Goal: Find specific page/section: Find specific page/section

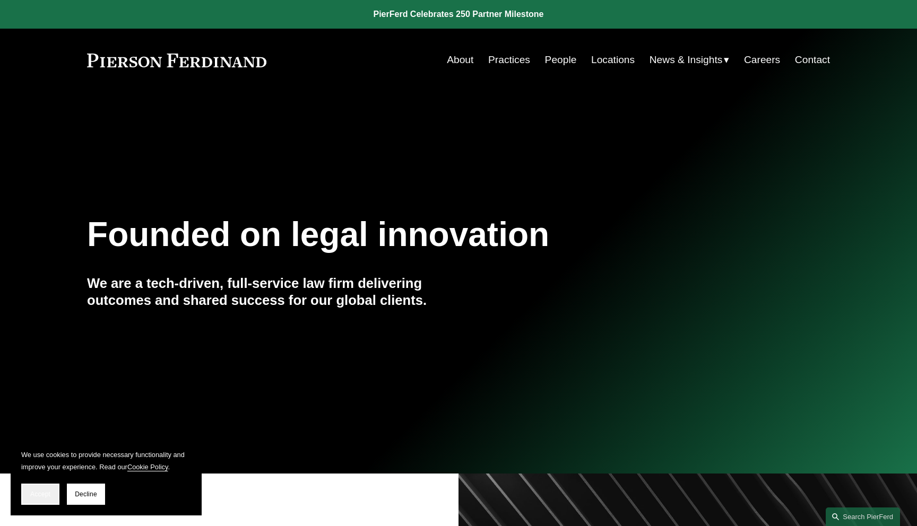
click at [40, 501] on button "Accept" at bounding box center [40, 494] width 38 height 21
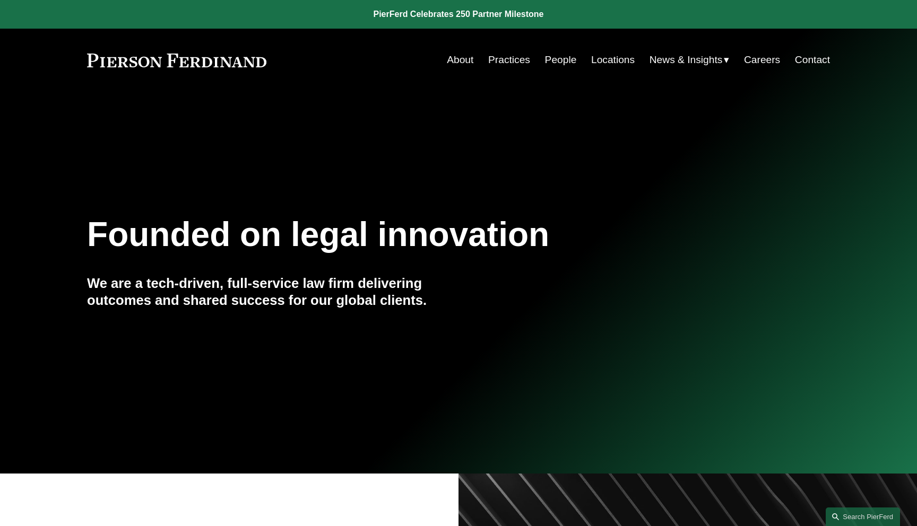
click at [564, 63] on link "People" at bounding box center [561, 60] width 32 height 20
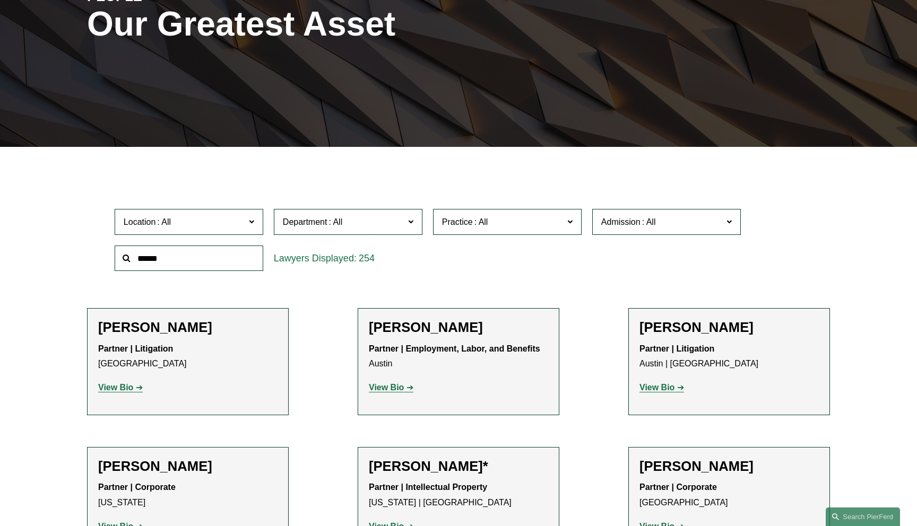
scroll to position [227, 0]
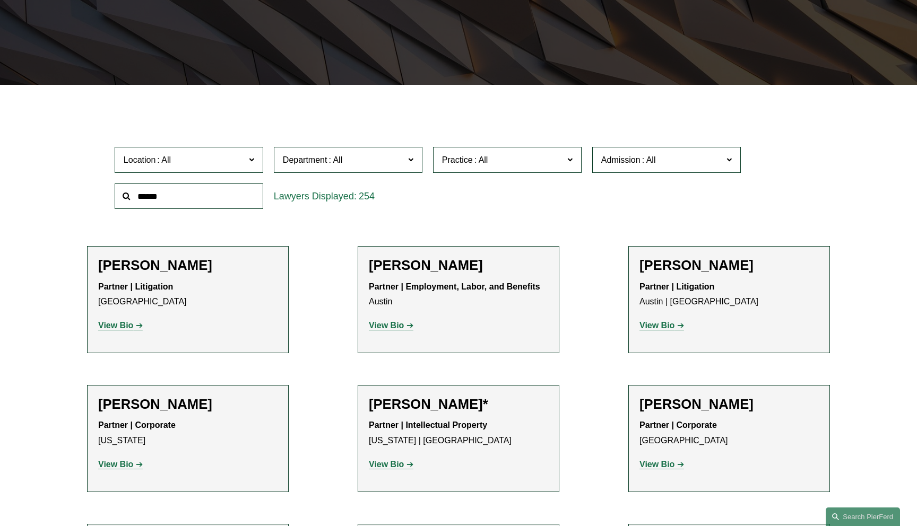
click at [205, 200] on input "text" at bounding box center [189, 197] width 149 height 26
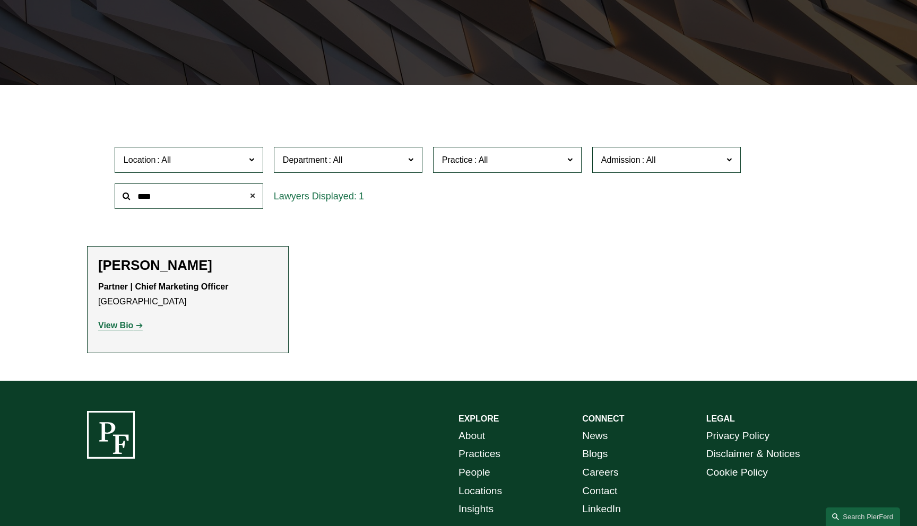
type input "****"
click at [255, 196] on span at bounding box center [252, 196] width 21 height 21
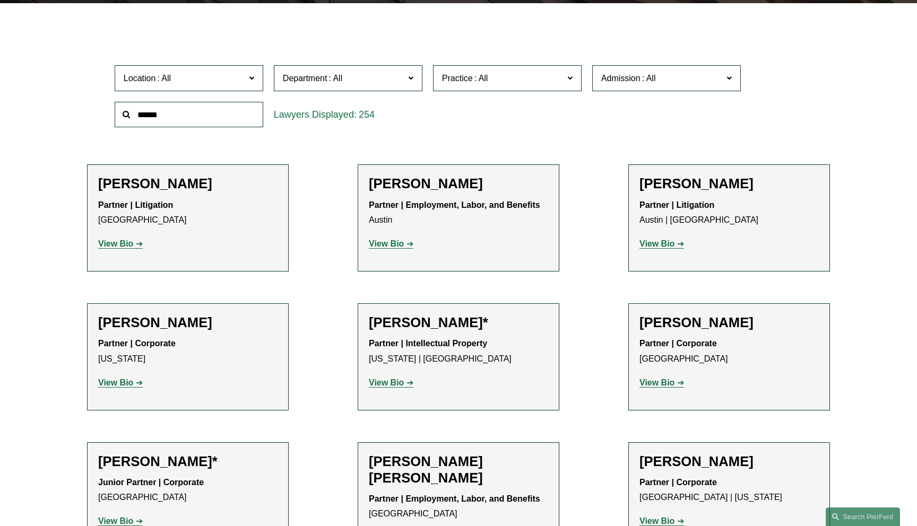
scroll to position [328, 0]
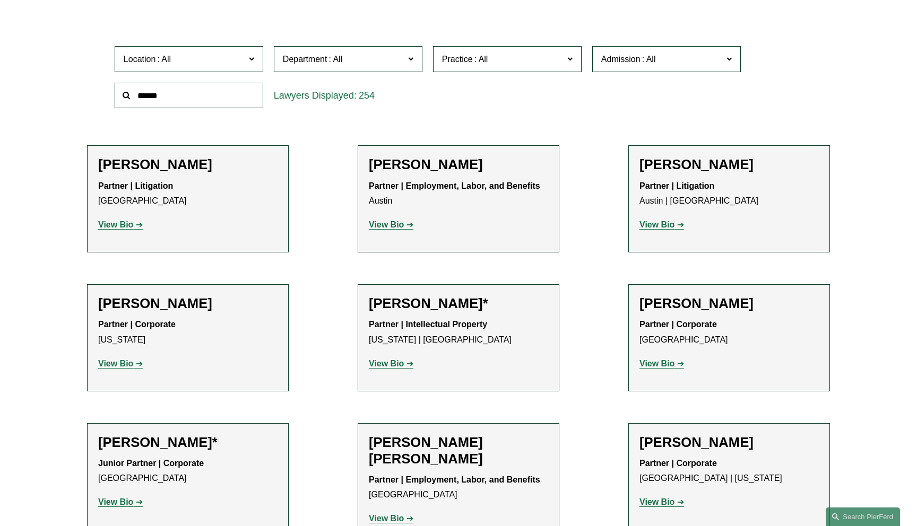
click at [238, 102] on input "text" at bounding box center [189, 96] width 149 height 26
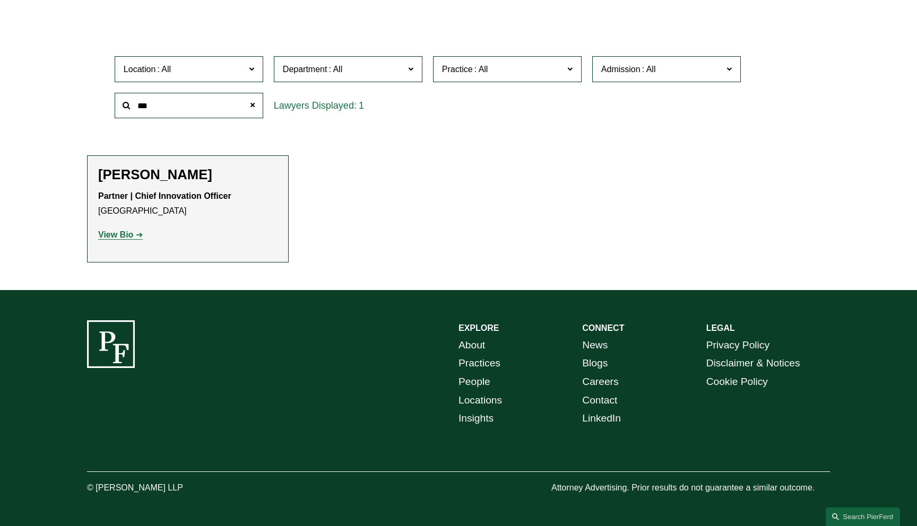
scroll to position [278, 0]
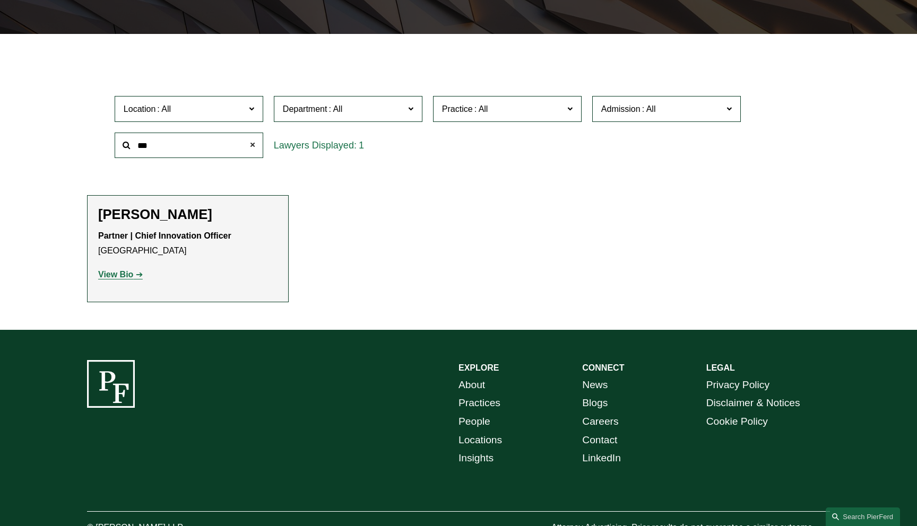
type input "***"
click at [255, 143] on span at bounding box center [252, 145] width 21 height 21
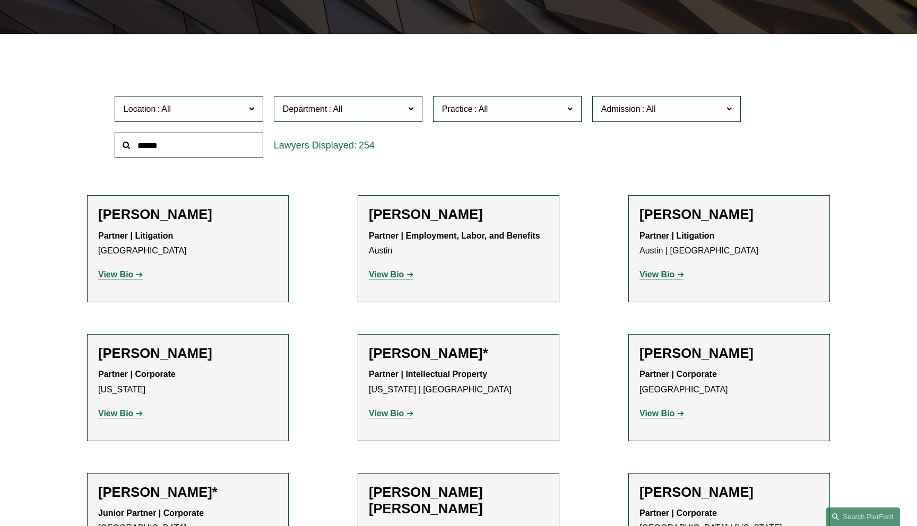
click at [701, 110] on span "Admission" at bounding box center [661, 109] width 121 height 14
click at [0, 0] on link "Eastern Caribbean Supreme Court (BVI)" at bounding box center [0, 0] width 0 height 0
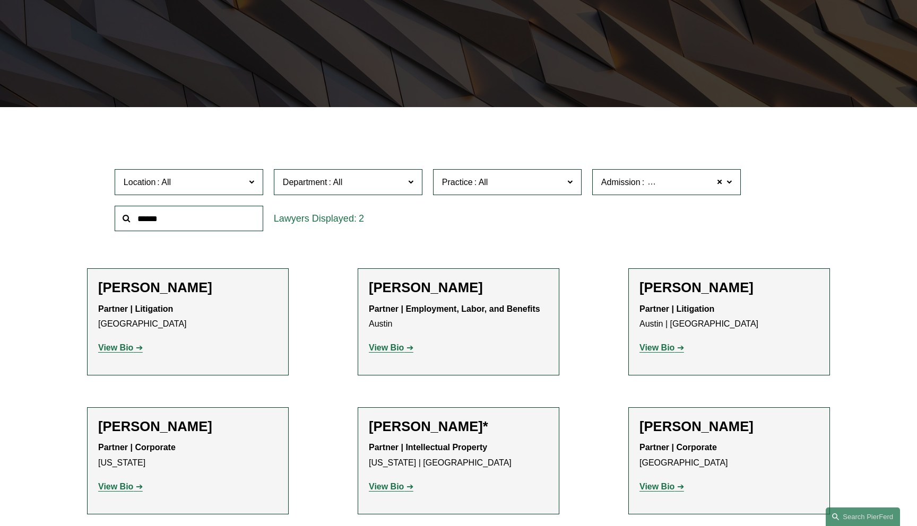
scroll to position [204, 0]
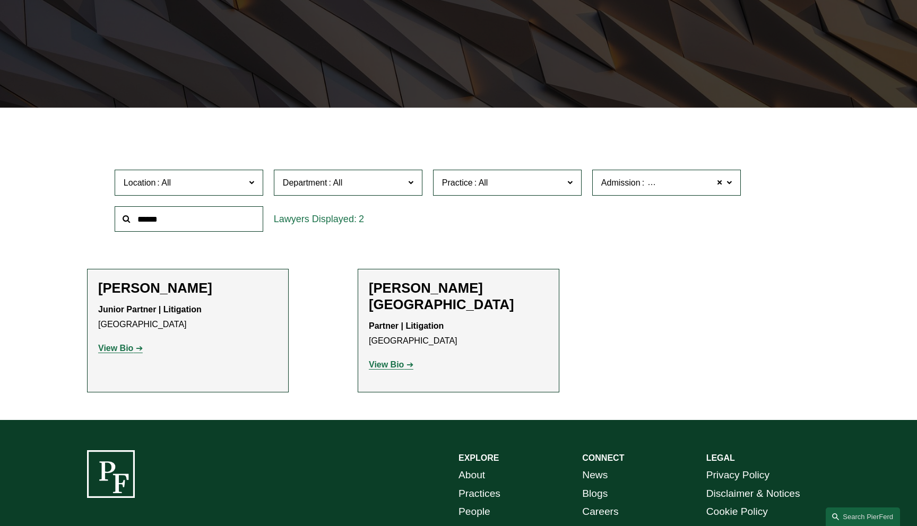
click at [731, 183] on span at bounding box center [728, 183] width 5 height 14
click at [717, 183] on span at bounding box center [719, 183] width 6 height 14
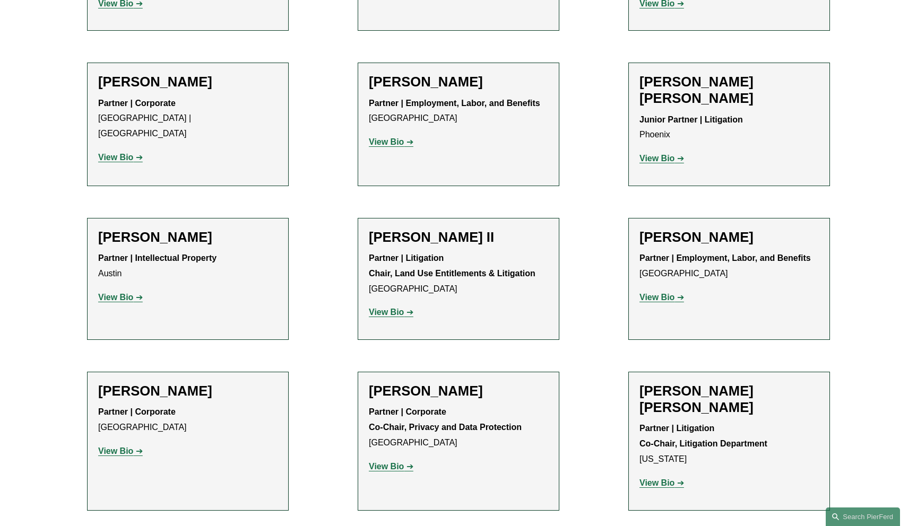
scroll to position [697, 0]
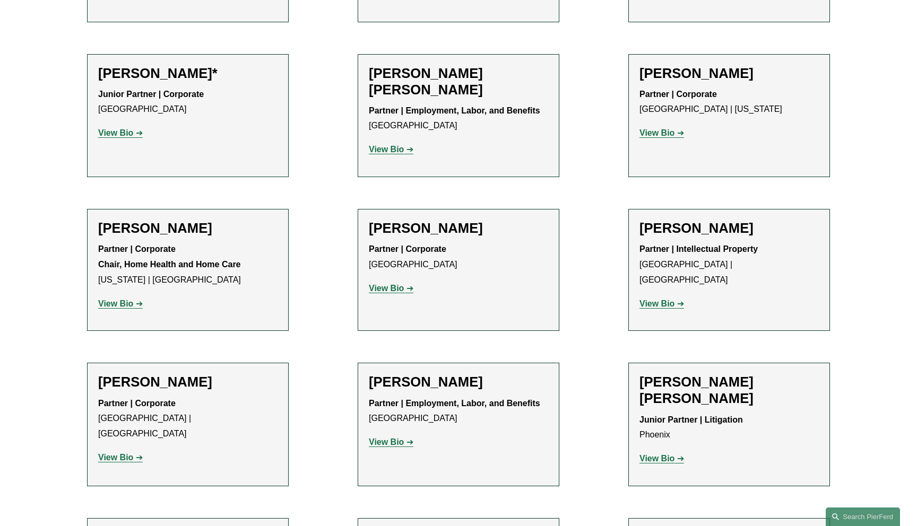
click at [100, 302] on strong "View Bio" at bounding box center [115, 303] width 35 height 9
